Goal: Information Seeking & Learning: Find specific page/section

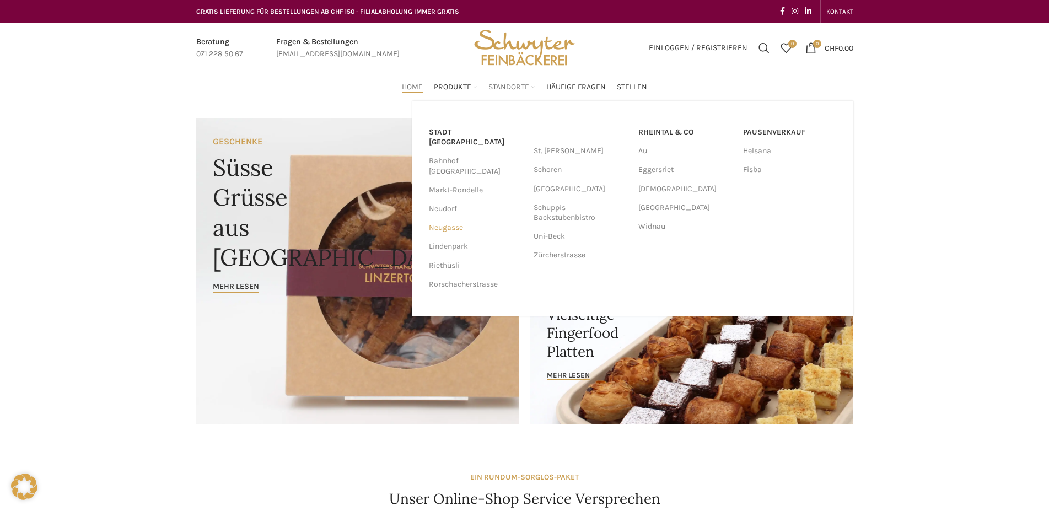
click at [458, 218] on link "Neugasse" at bounding box center [476, 227] width 94 height 19
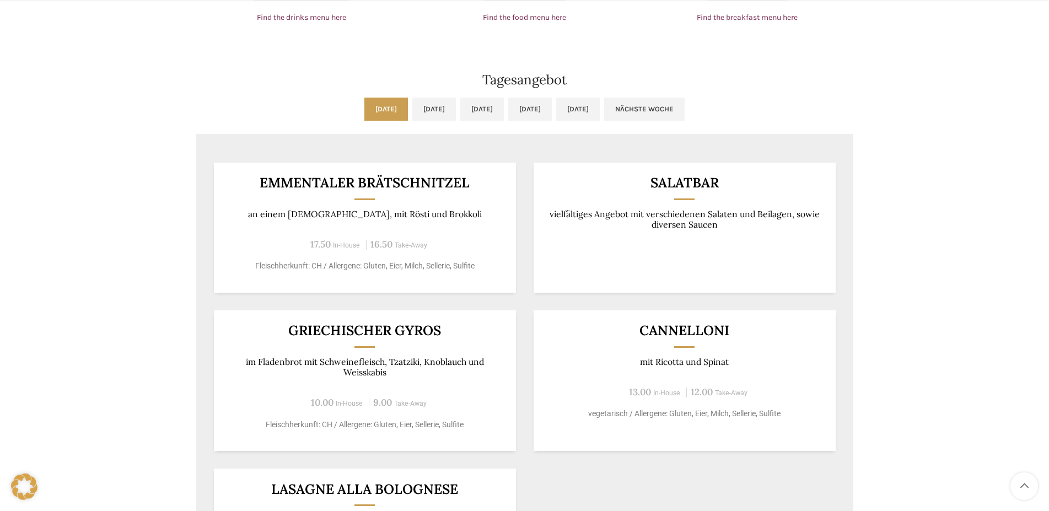
scroll to position [956, 0]
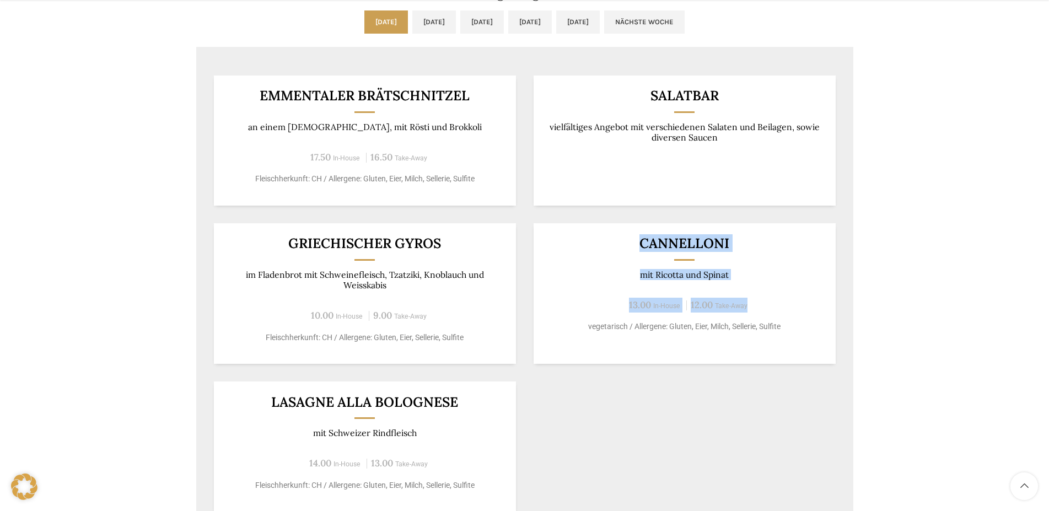
drag, startPoint x: 643, startPoint y: 245, endPoint x: 883, endPoint y: 312, distance: 249.1
click at [874, 314] on div "Backstuben-Café Neugasse Wochentag ÖFFNUNGSZEITEN Montag - Freitag 06:30 - 18:3…" at bounding box center [524, 466] width 1049 height 2642
click at [910, 298] on div "Backstuben-Café Neugasse Wochentag ÖFFNUNGSZEITEN Montag - Freitag 06:30 - 18:3…" at bounding box center [524, 466] width 1049 height 2642
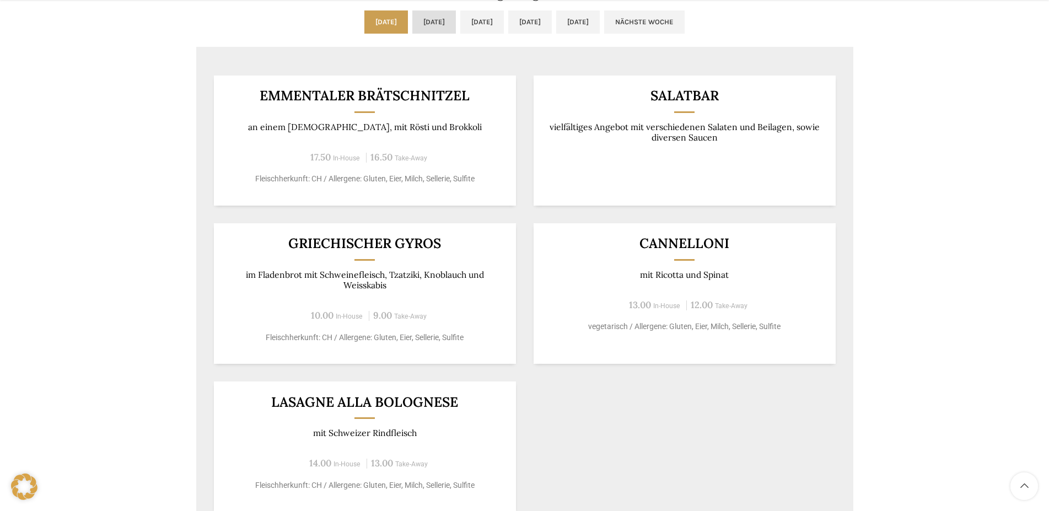
click at [434, 25] on link "Di, 09.09.2025" at bounding box center [434, 21] width 44 height 23
click at [470, 27] on link "Mi, 10.09.2025" at bounding box center [482, 21] width 44 height 23
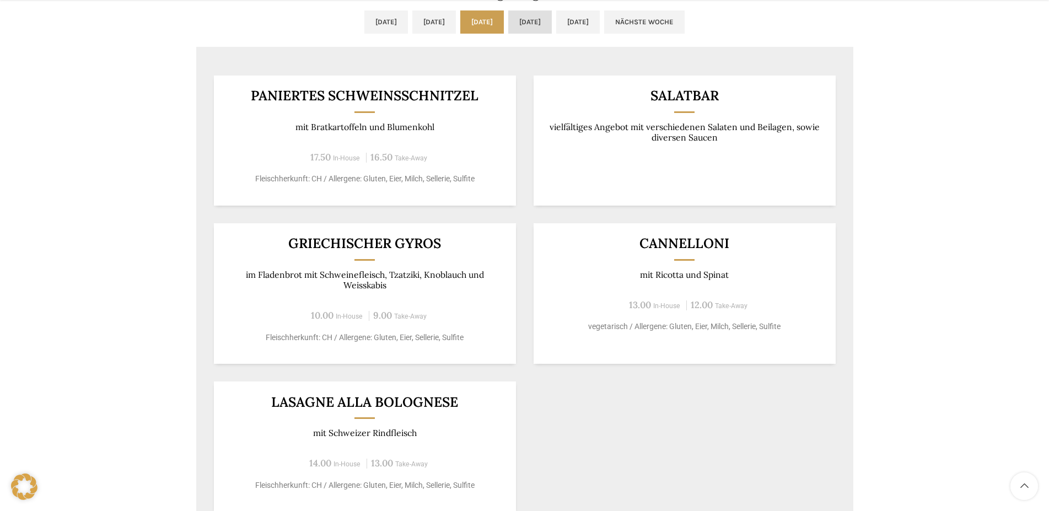
click at [544, 28] on link "Do, 11.09.2025" at bounding box center [530, 21] width 44 height 23
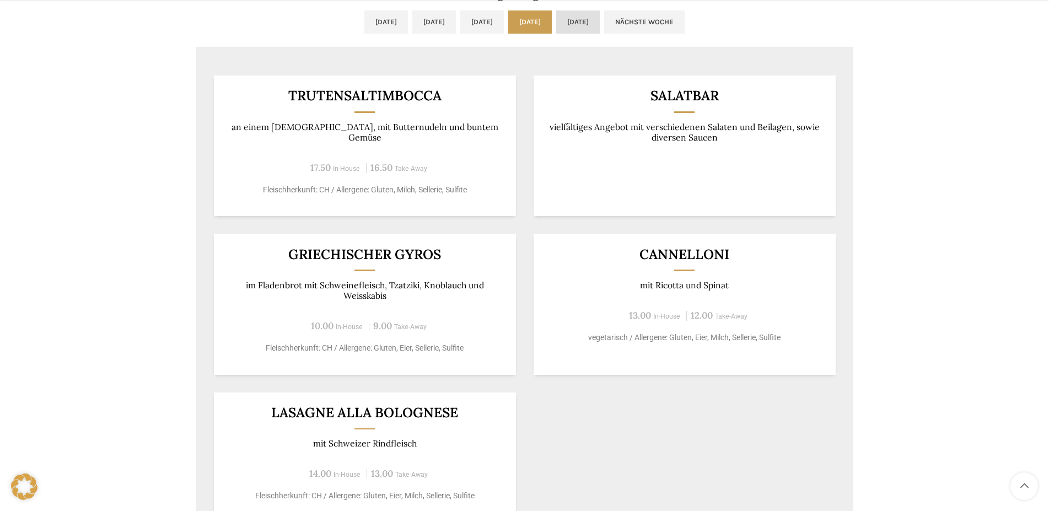
click at [600, 24] on link "Fr, 12.09.2025" at bounding box center [578, 21] width 44 height 23
click at [685, 20] on link "Nächste Woche" at bounding box center [644, 21] width 81 height 23
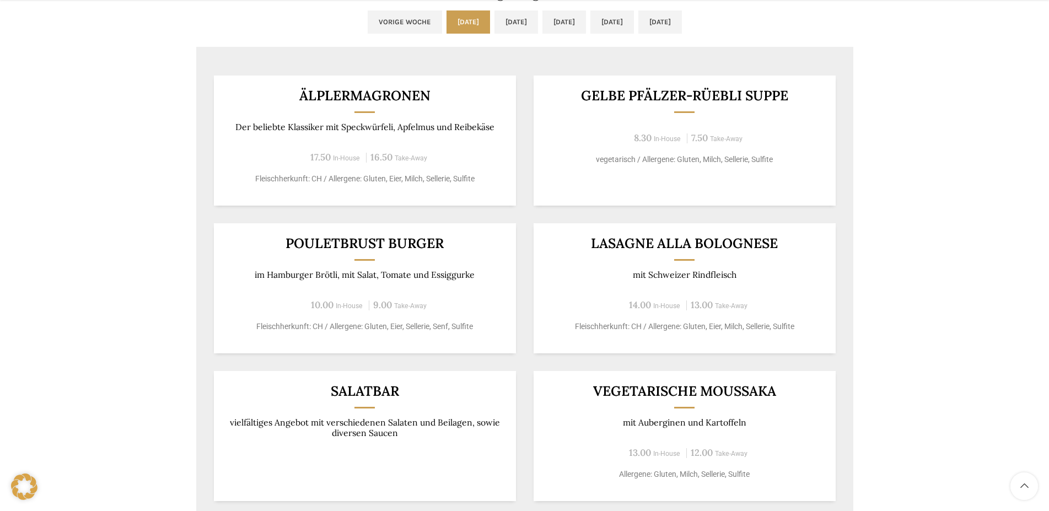
click at [368, 24] on link "Vorige Woche" at bounding box center [405, 21] width 74 height 23
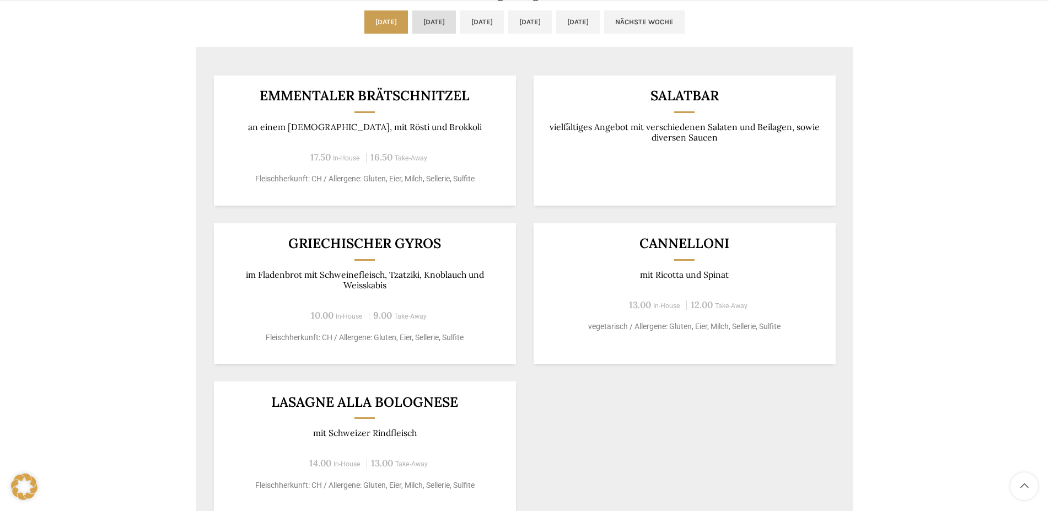
click at [415, 25] on link "Di, 09.09.2025" at bounding box center [434, 21] width 44 height 23
click at [364, 23] on link "Mo, 08.09.2025" at bounding box center [386, 21] width 44 height 23
